Goal: Task Accomplishment & Management: Manage account settings

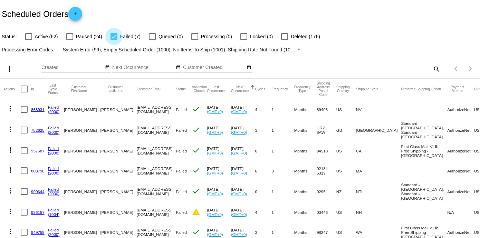
click at [114, 33] on div at bounding box center [113, 36] width 7 height 7
click at [114, 40] on input "Failed (7)" at bounding box center [114, 40] width 0 height 0
checkbox input "false"
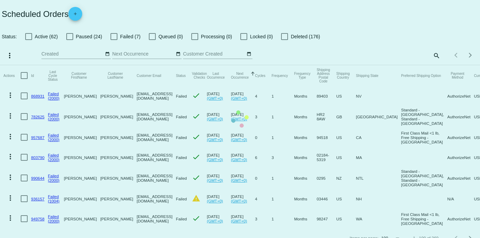
click at [30, 65] on mat-table "Actions Id Last Cycle Status Customer FirstName Customer LastName Customer Emai…" at bounding box center [240, 147] width 480 height 164
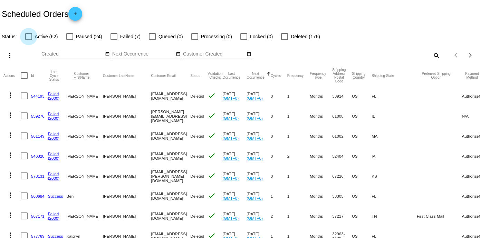
click at [29, 36] on div at bounding box center [28, 36] width 7 height 7
click at [29, 40] on input "Active (62)" at bounding box center [28, 40] width 0 height 0
checkbox input "true"
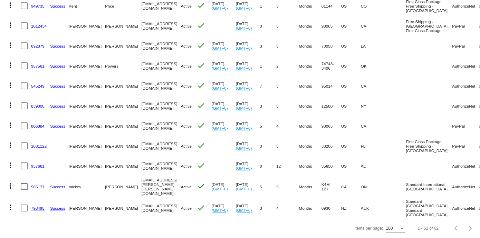
scroll to position [1319, 0]
click at [40, 206] on link "798495" at bounding box center [37, 208] width 13 height 4
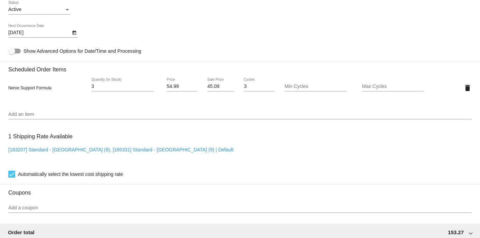
scroll to position [447, 0]
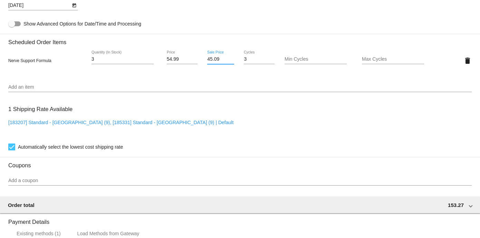
drag, startPoint x: 221, startPoint y: 59, endPoint x: 201, endPoint y: 56, distance: 20.7
click at [201, 56] on div "45.09 Sale Price" at bounding box center [220, 61] width 39 height 20
type input "46.74"
click at [225, 78] on mat-card "Customer 5490658: [PERSON_NAME] [EMAIL_ADDRESS][DOMAIN_NAME] Customer Shipping …" at bounding box center [240, 44] width 480 height 690
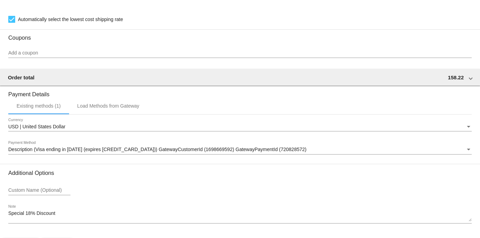
scroll to position [598, 0]
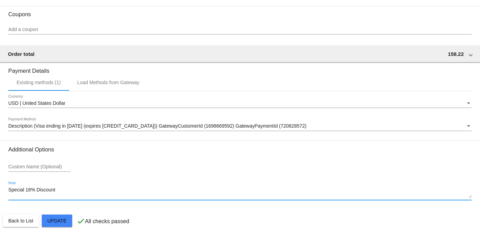
drag, startPoint x: 68, startPoint y: 191, endPoint x: 0, endPoint y: 190, distance: 68.3
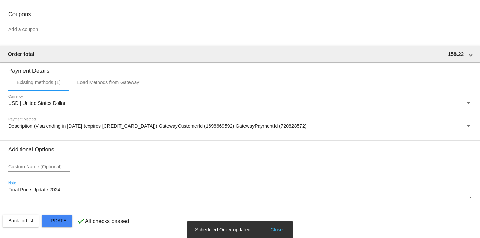
type textarea "Final Price Update 2024"
click at [276, 228] on button "Close" at bounding box center [276, 229] width 17 height 7
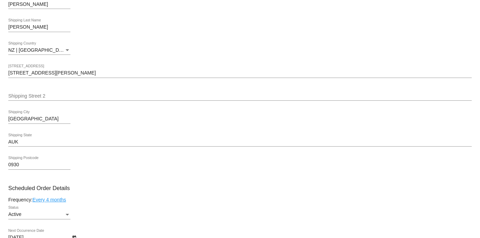
scroll to position [0, 0]
